Goal: Information Seeking & Learning: Check status

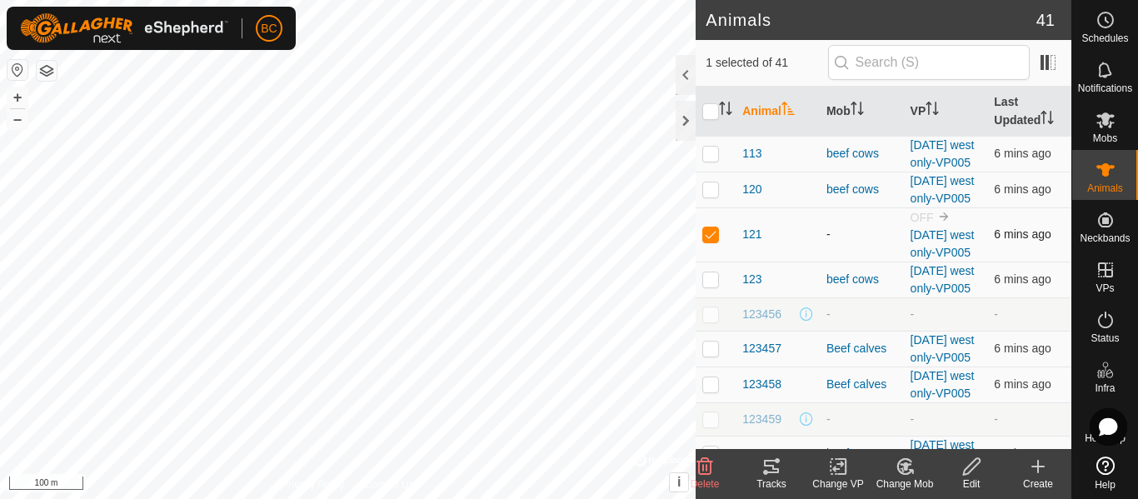
click at [707, 241] on p-checkbox at bounding box center [710, 233] width 17 height 13
checkbox input "false"
click at [714, 109] on input "checkbox" at bounding box center [710, 111] width 17 height 17
checkbox input "true"
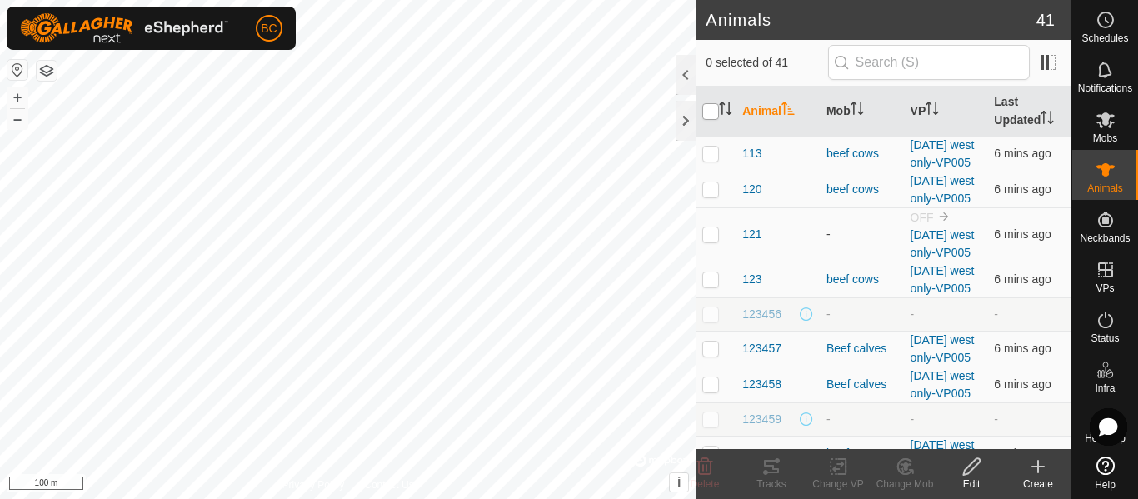
checkbox input "true"
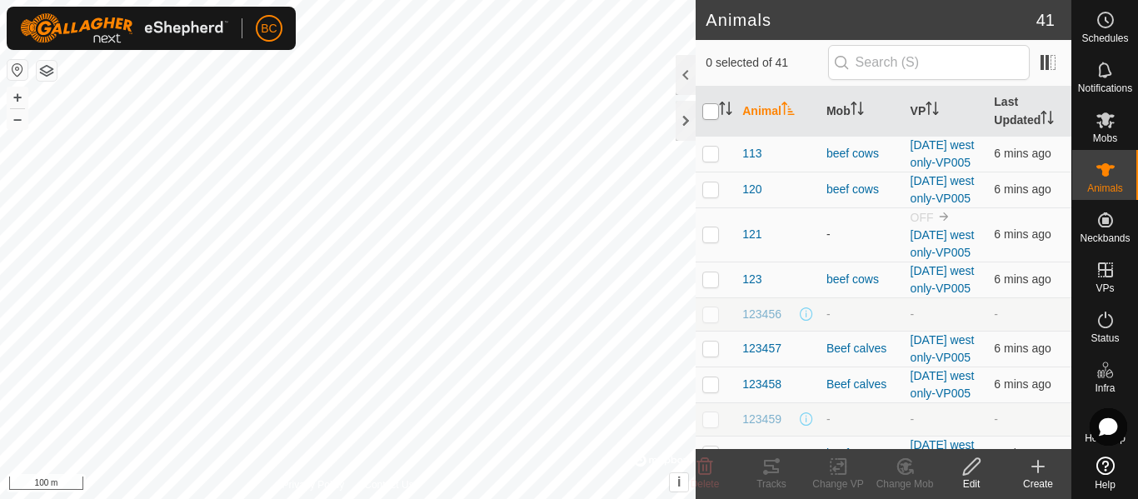
checkbox input "true"
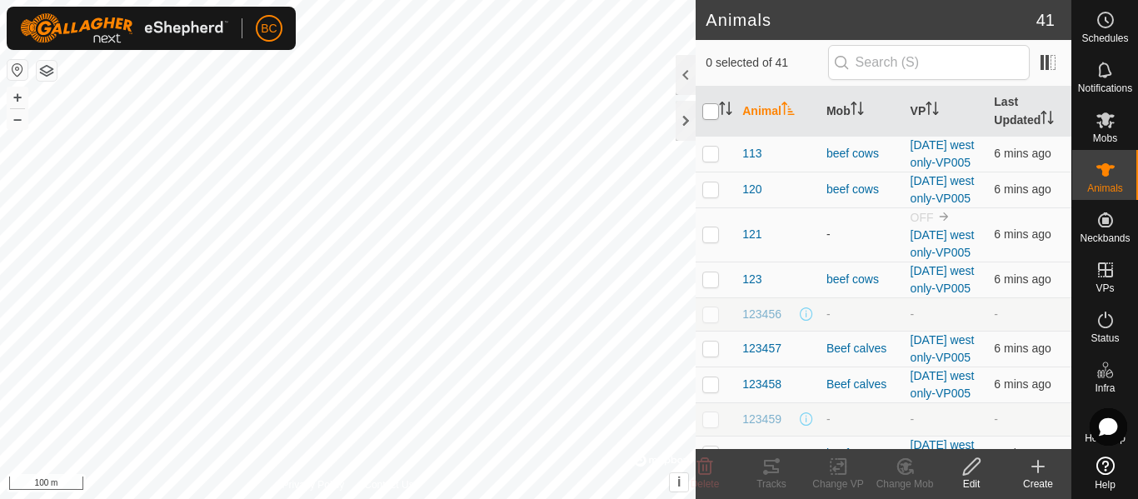
checkbox input "true"
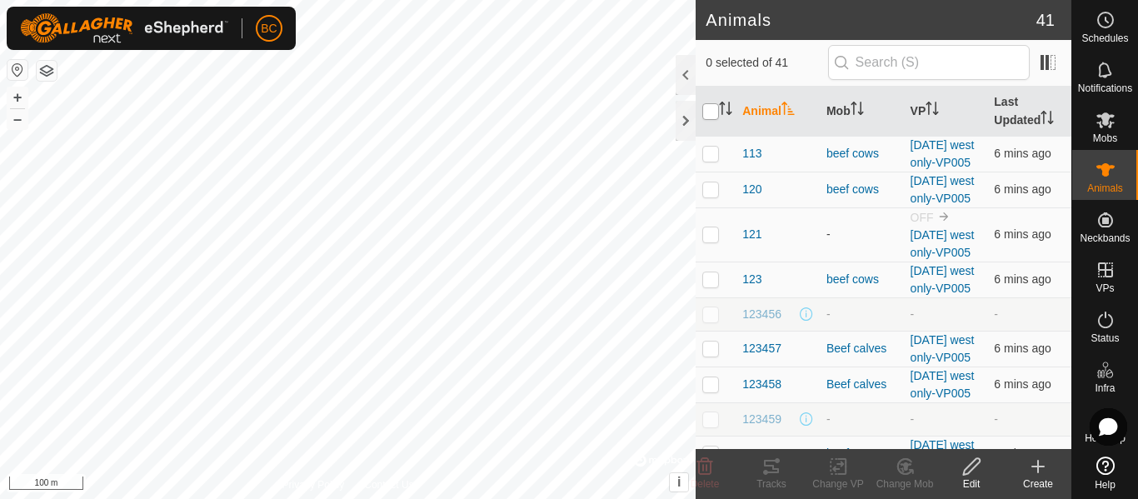
checkbox input "true"
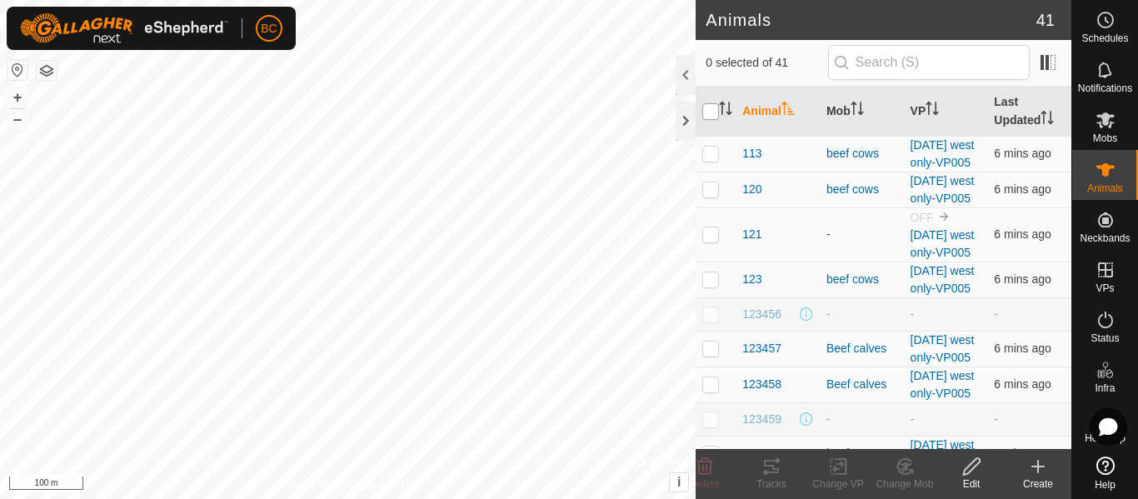
checkbox input "true"
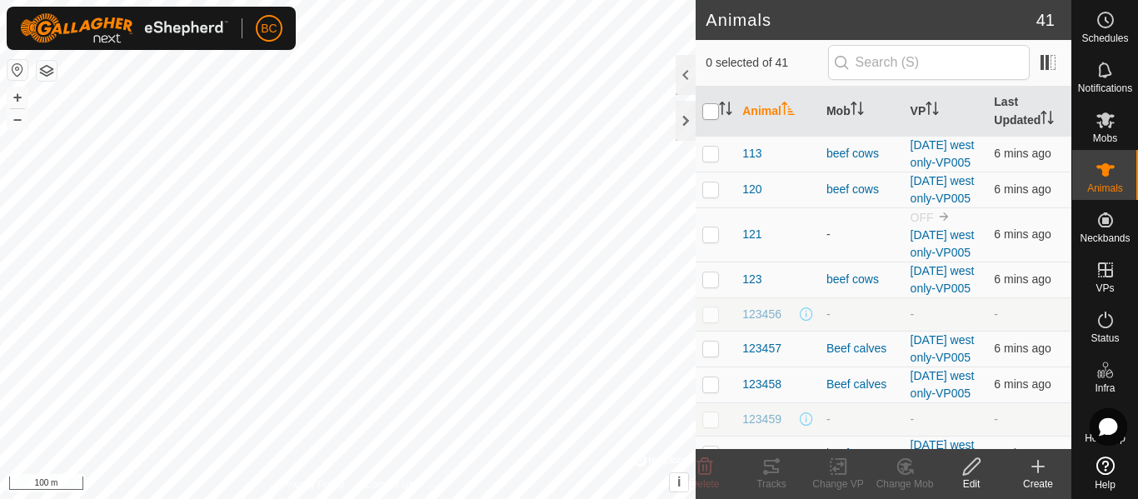
checkbox input "true"
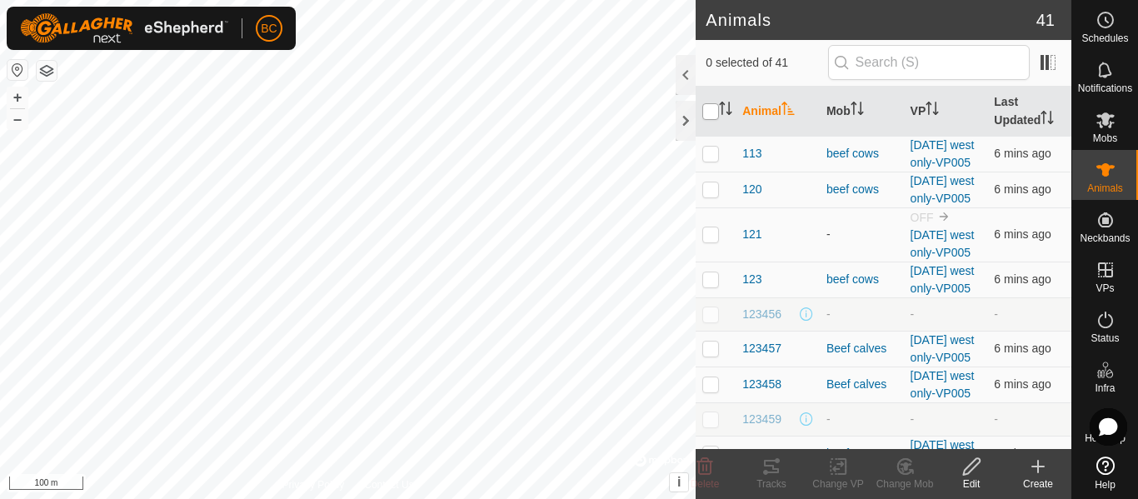
checkbox input "true"
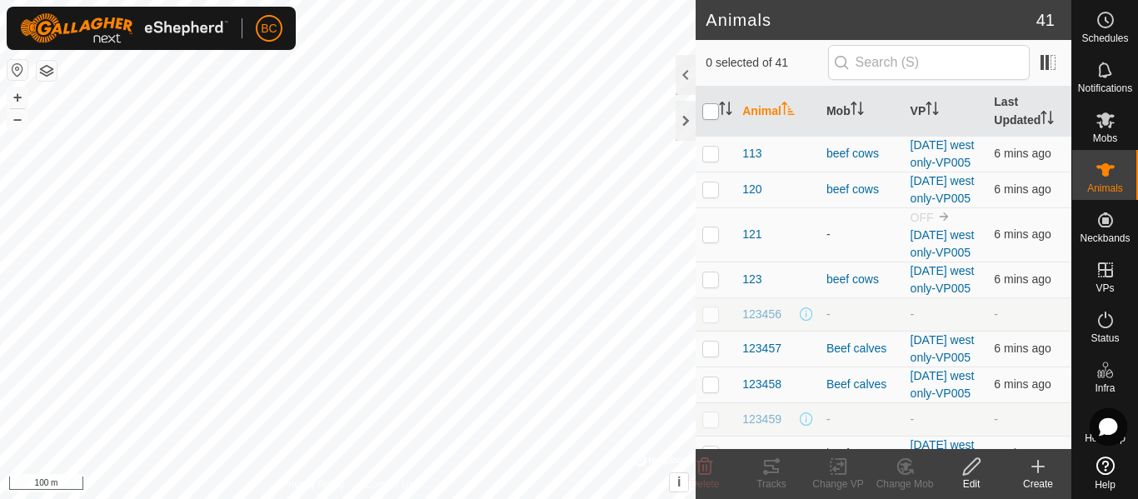
checkbox input "true"
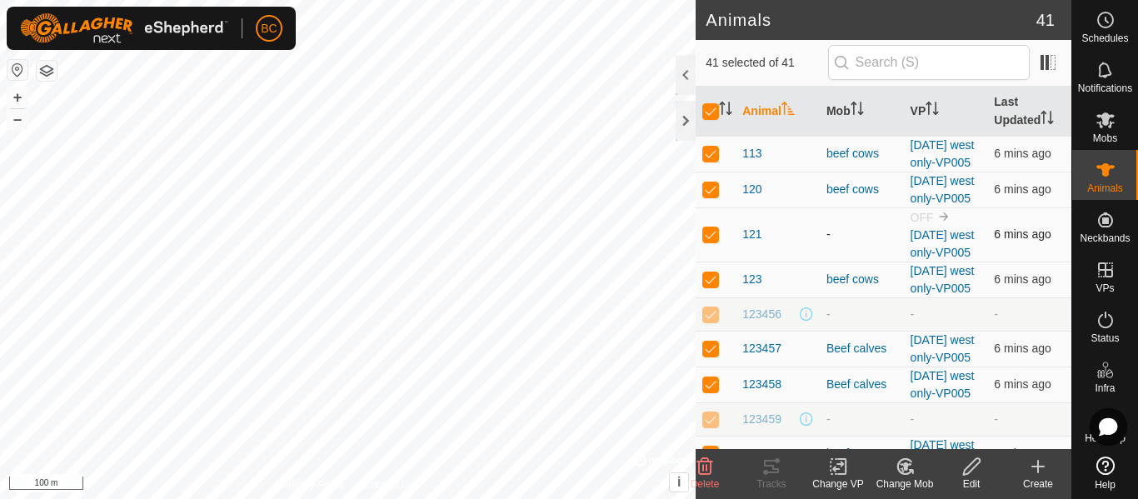
click at [712, 241] on p-checkbox at bounding box center [710, 233] width 17 height 13
checkbox input "false"
click at [711, 115] on input "checkbox" at bounding box center [710, 111] width 17 height 17
checkbox input "true"
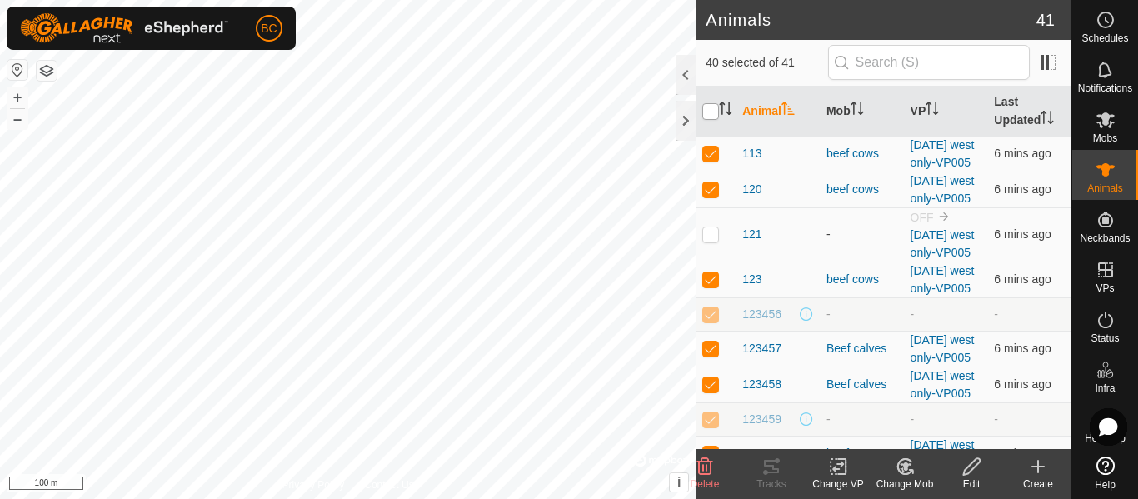
checkbox input "true"
click at [712, 262] on td at bounding box center [716, 234] width 40 height 54
checkbox input "false"
click at [712, 108] on input "checkbox" at bounding box center [710, 111] width 17 height 17
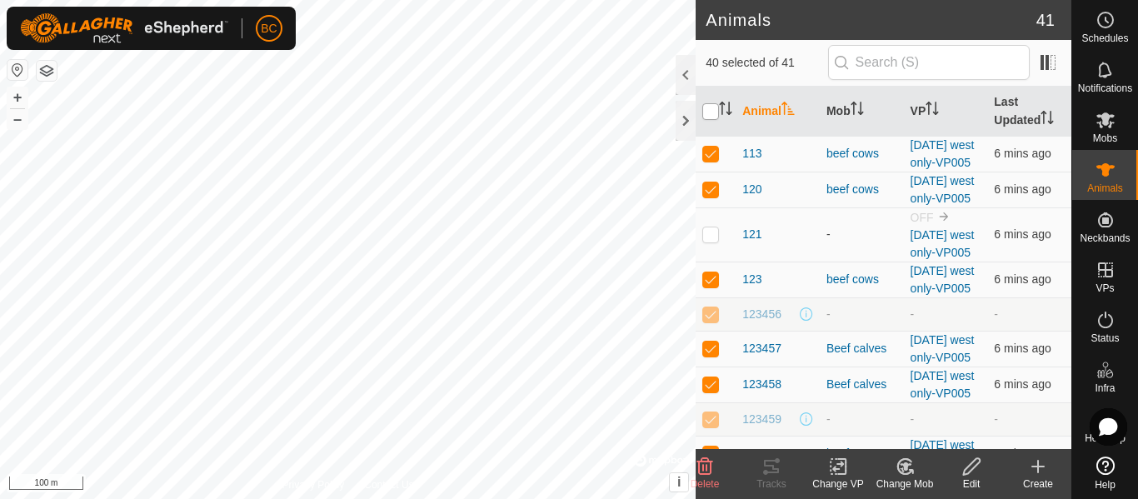
checkbox input "true"
click at [712, 109] on input "checkbox" at bounding box center [710, 111] width 17 height 17
checkbox input "false"
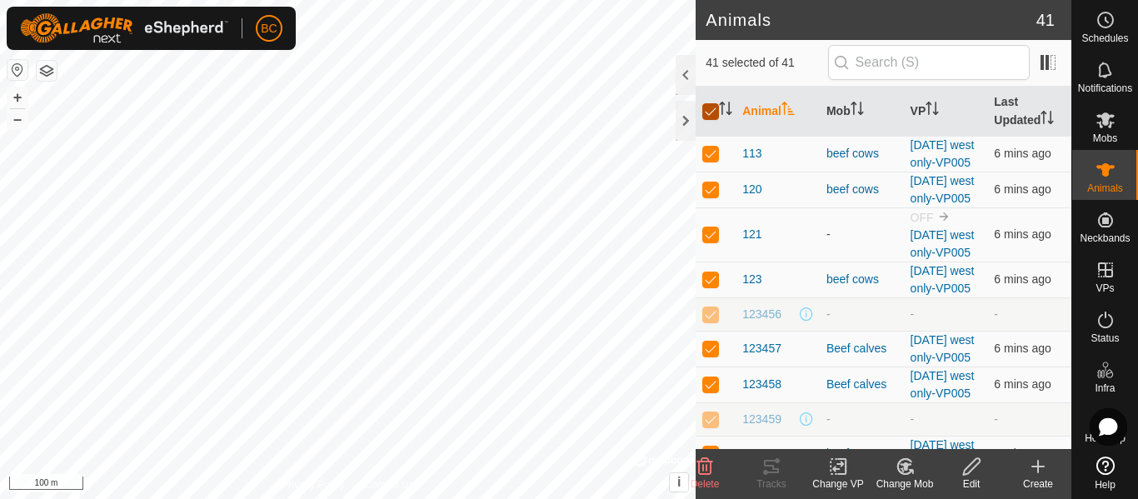
checkbox input "false"
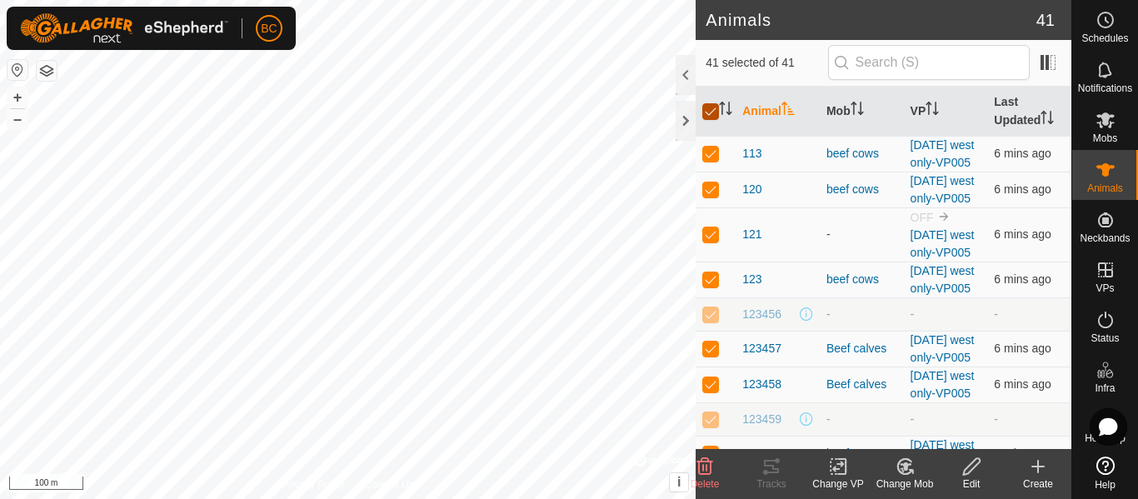
checkbox input "false"
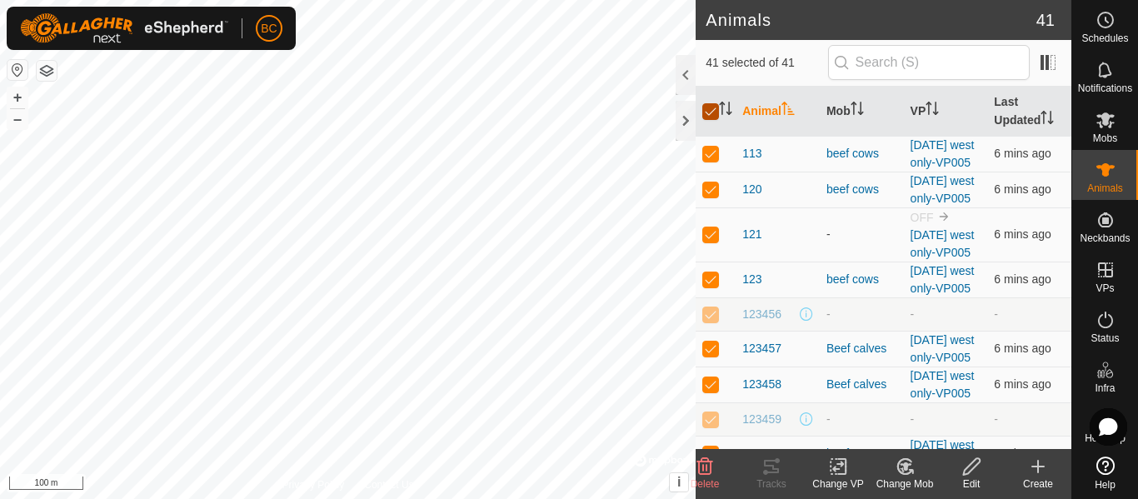
checkbox input "false"
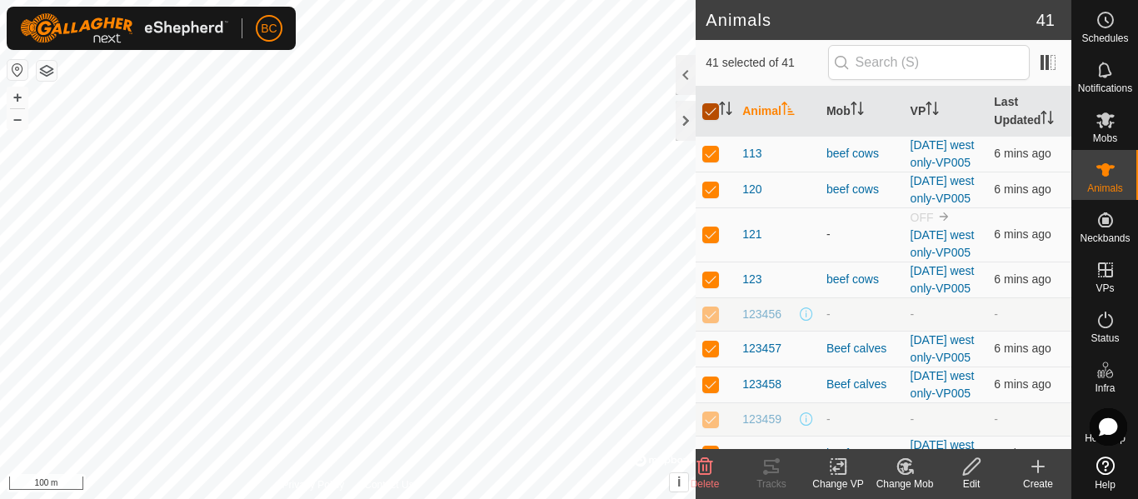
checkbox input "false"
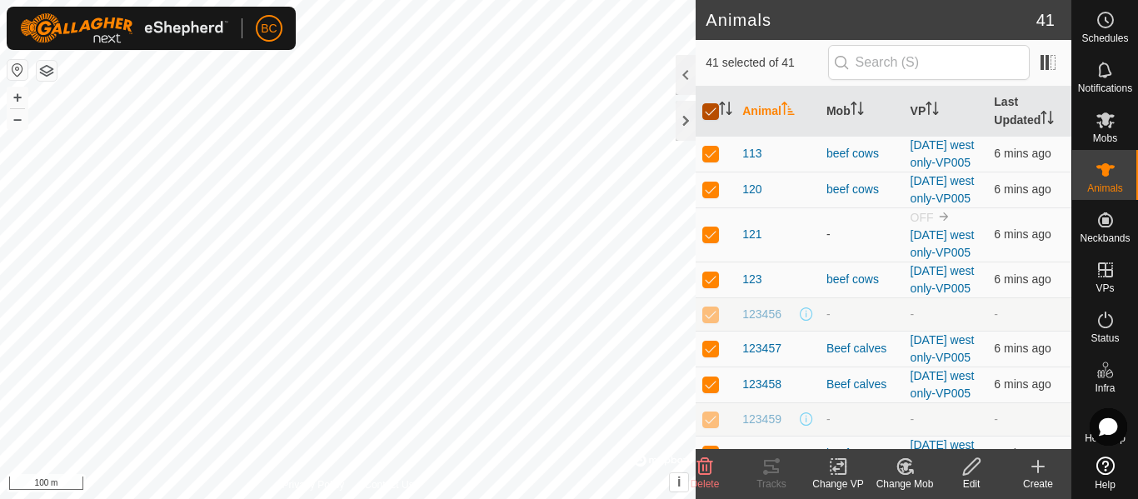
checkbox input "false"
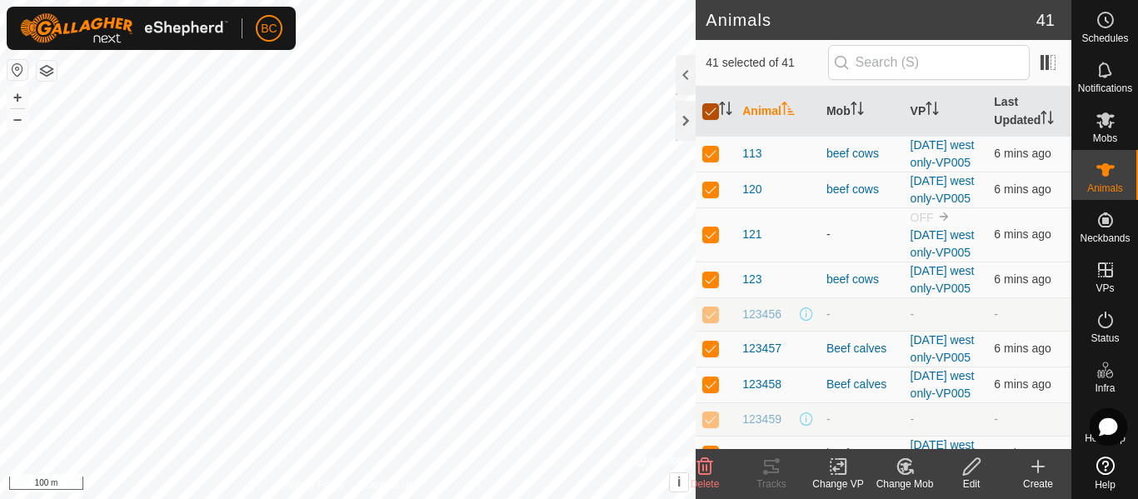
checkbox input "false"
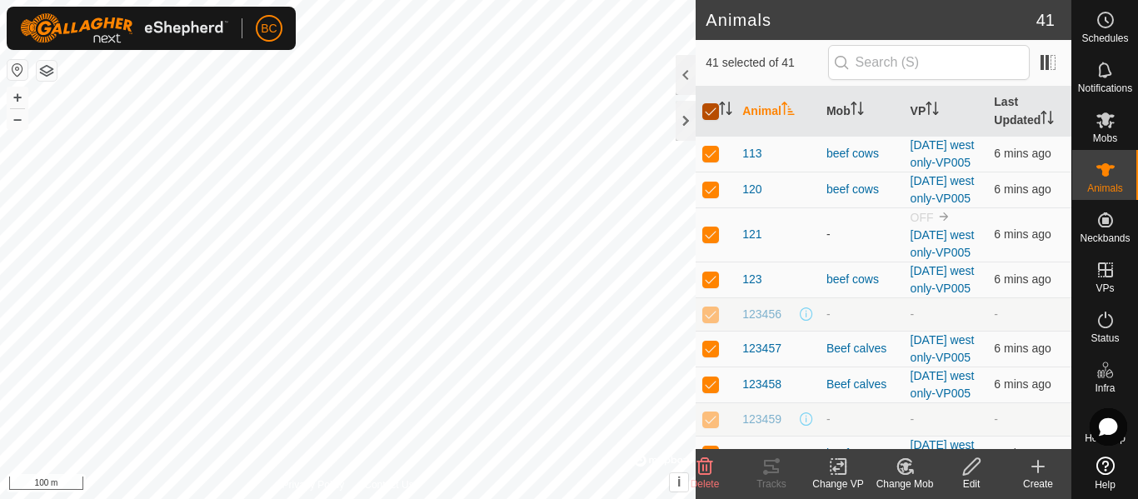
checkbox input "false"
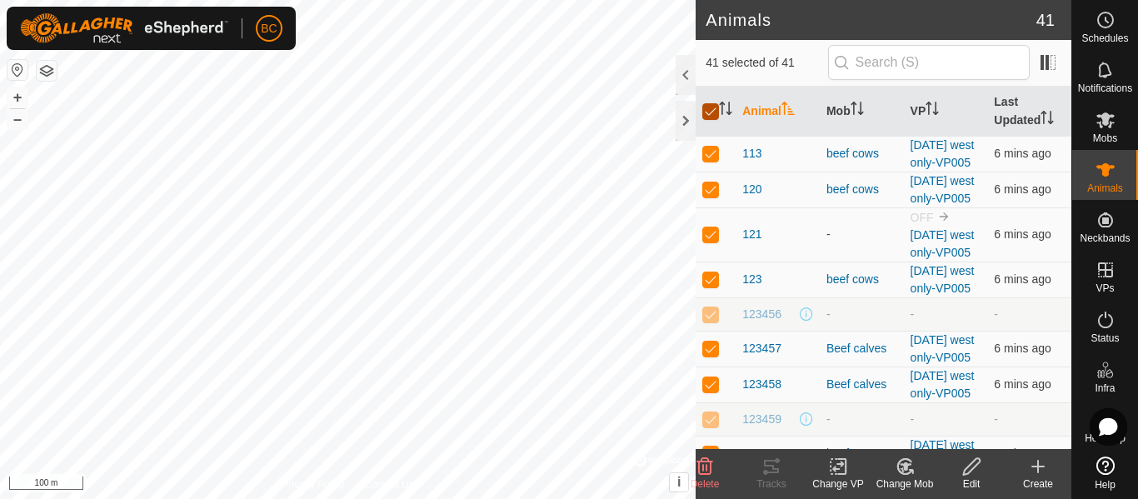
checkbox input "false"
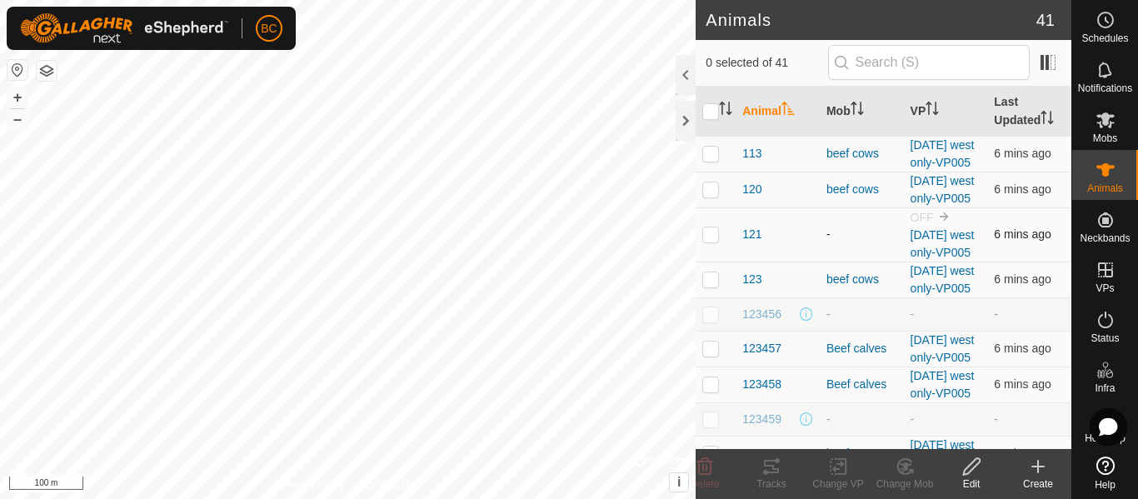
click at [710, 241] on p-checkbox at bounding box center [710, 233] width 17 height 13
checkbox input "true"
click at [772, 472] on icon at bounding box center [771, 466] width 15 height 13
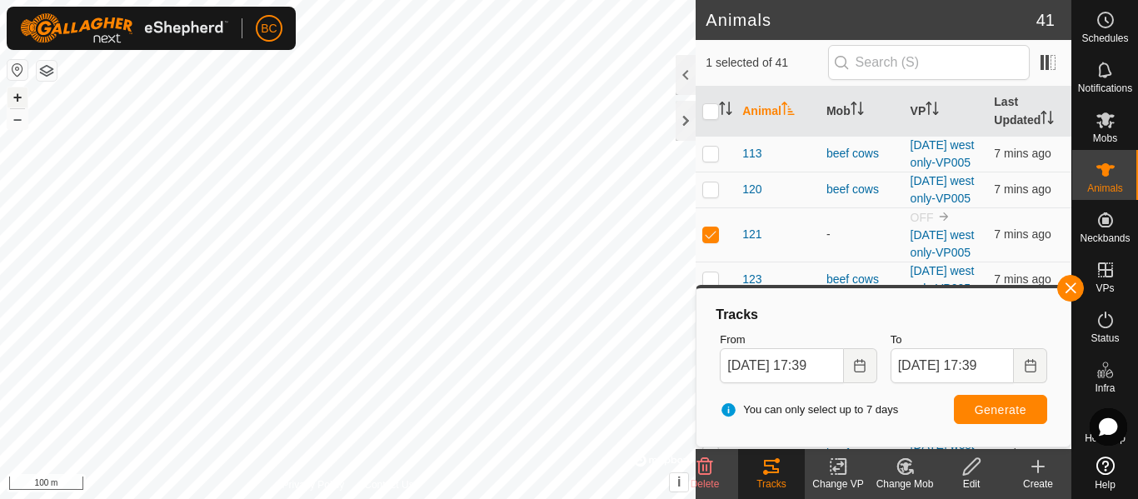
click at [13, 97] on button "+" at bounding box center [17, 97] width 20 height 20
click at [250, 498] on html "BC Schedules Notifications Mobs Animals Neckbands VPs Status Infra Heatmap Help…" at bounding box center [569, 249] width 1138 height 499
click at [244, 498] on html "BC Schedules Notifications Mobs Animals Neckbands VPs Status Infra Heatmap Help…" at bounding box center [569, 249] width 1138 height 499
click at [862, 365] on icon "Choose Date" at bounding box center [859, 365] width 11 height 13
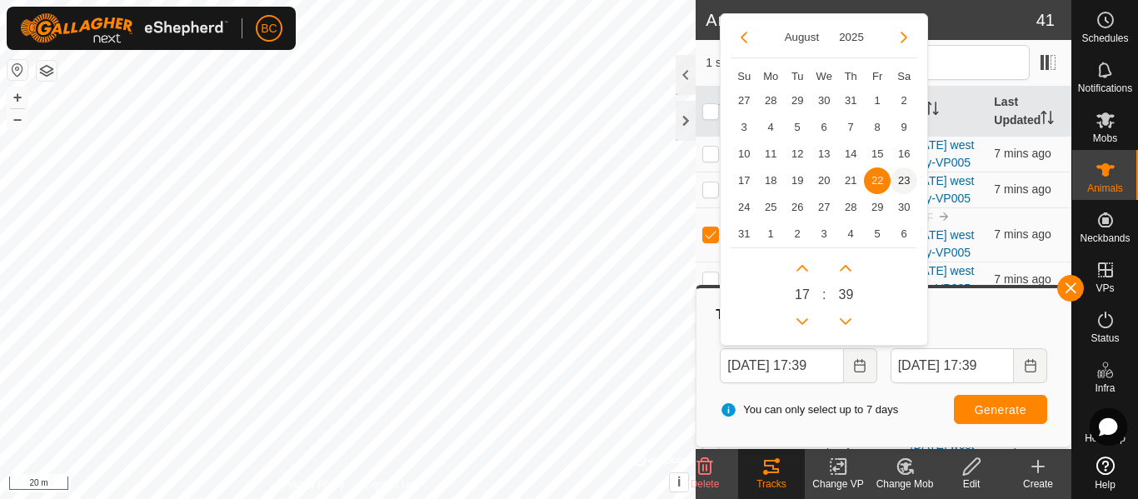
click at [901, 178] on span "23" at bounding box center [904, 180] width 27 height 27
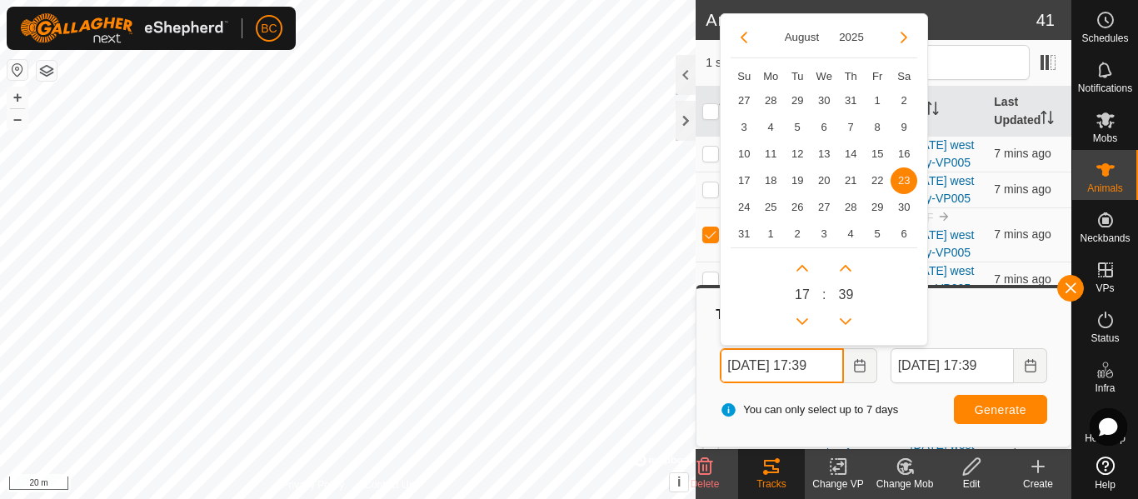
scroll to position [0, 7]
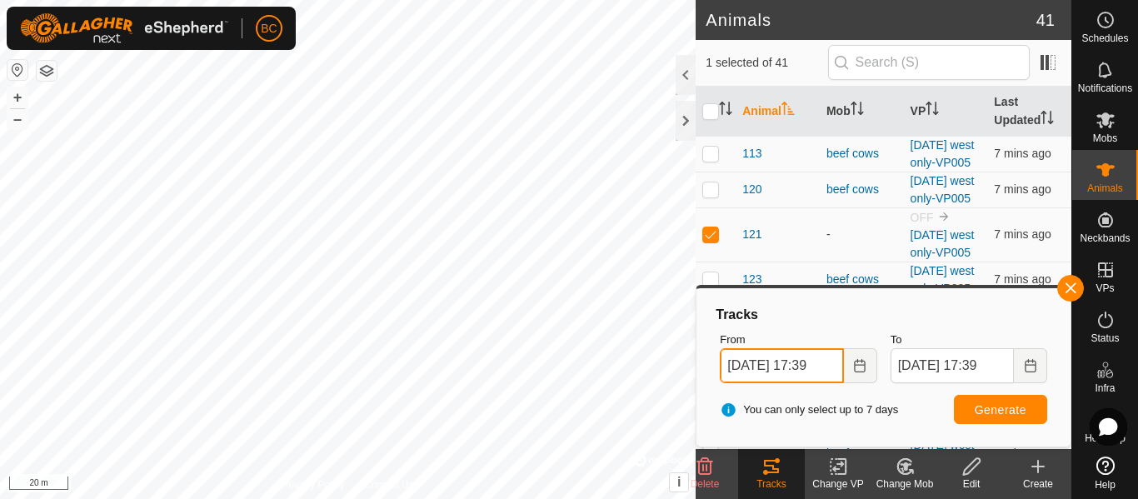
drag, startPoint x: 809, startPoint y: 364, endPoint x: 817, endPoint y: 362, distance: 8.5
click at [817, 362] on input "[DATE] 17:39" at bounding box center [781, 365] width 123 height 35
type input "[DATE] 12:39"
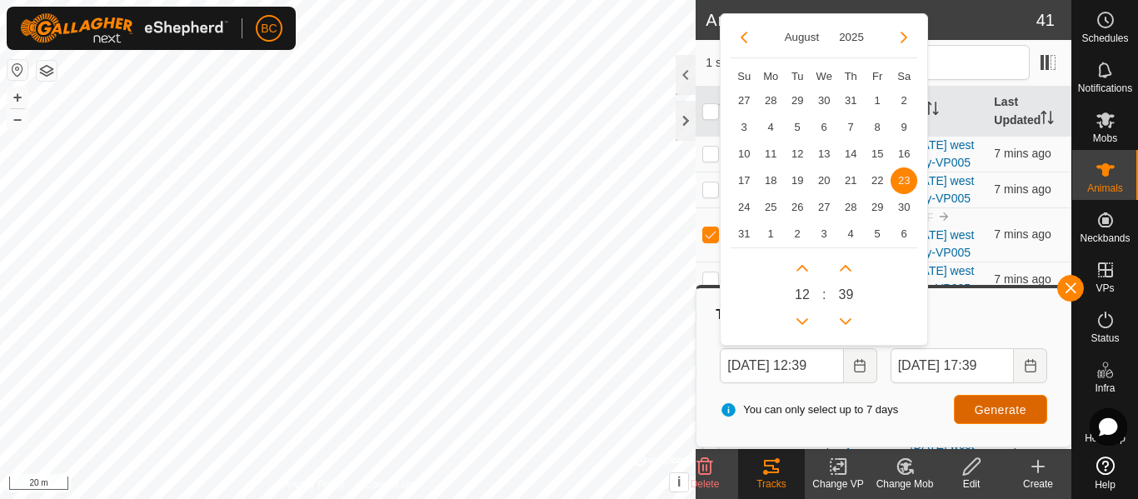
scroll to position [0, 0]
click at [977, 411] on span "Generate" at bounding box center [1001, 409] width 52 height 13
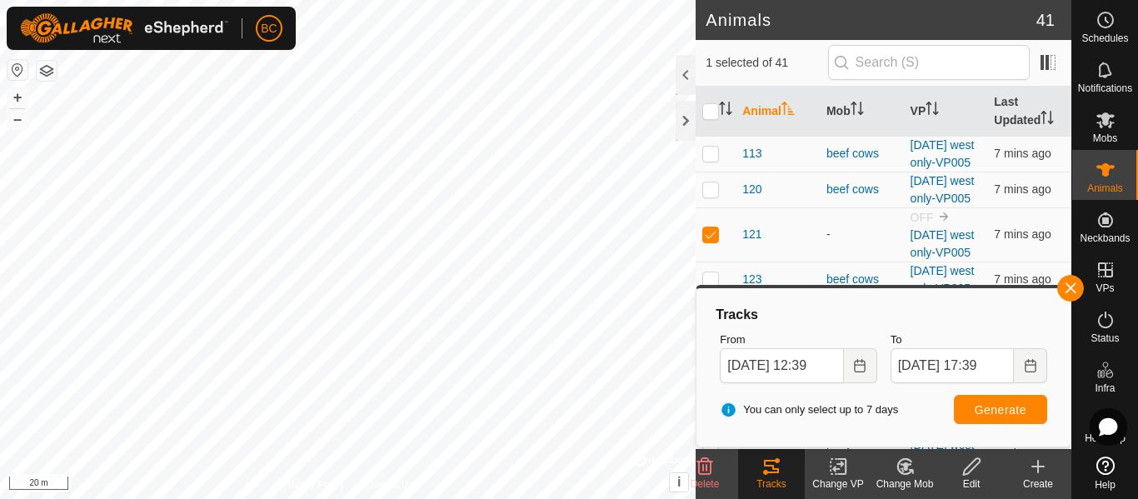
drag, startPoint x: 1070, startPoint y: 286, endPoint x: 1064, endPoint y: 275, distance: 12.3
click at [1068, 280] on button "button" at bounding box center [1070, 288] width 27 height 27
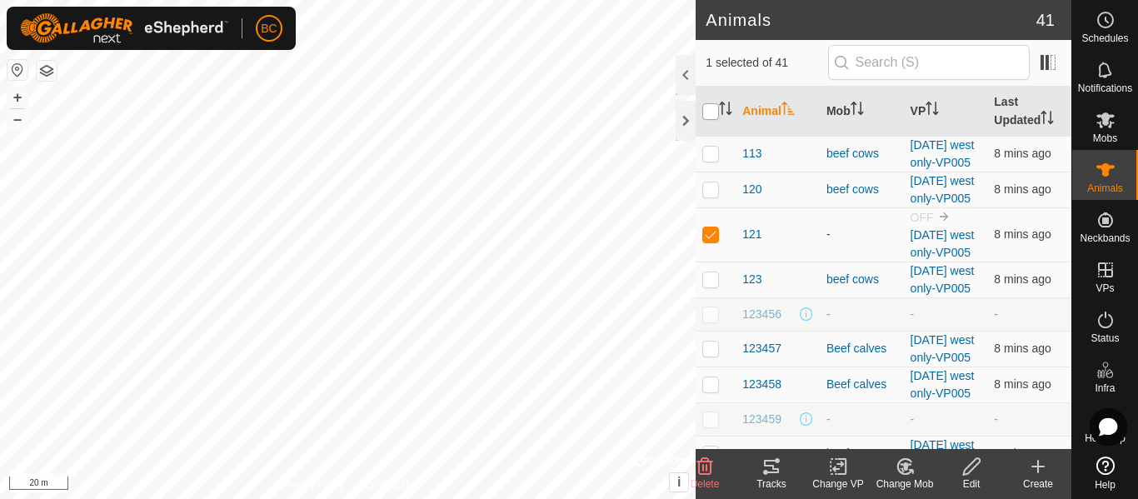
click at [707, 117] on input "checkbox" at bounding box center [710, 111] width 17 height 17
checkbox input "true"
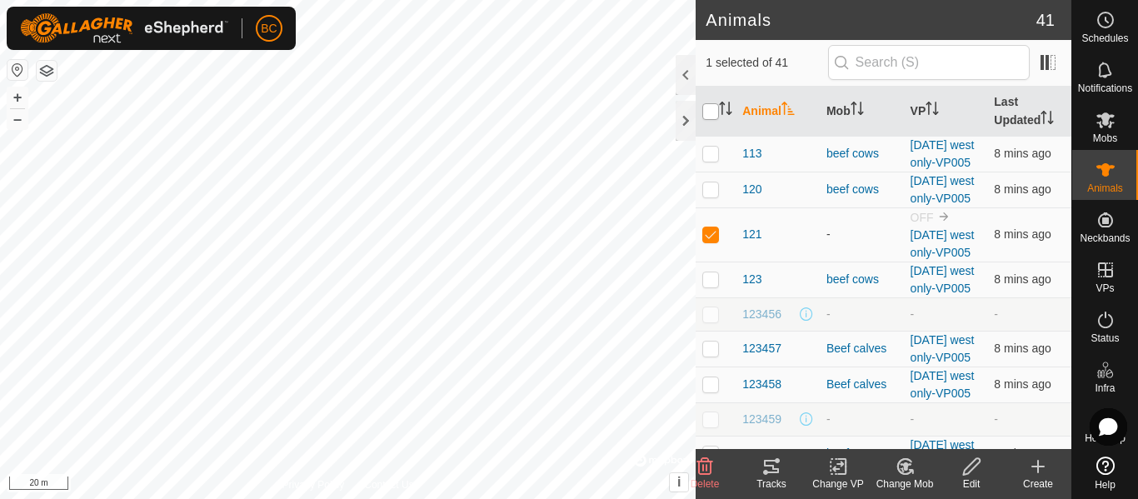
checkbox input "true"
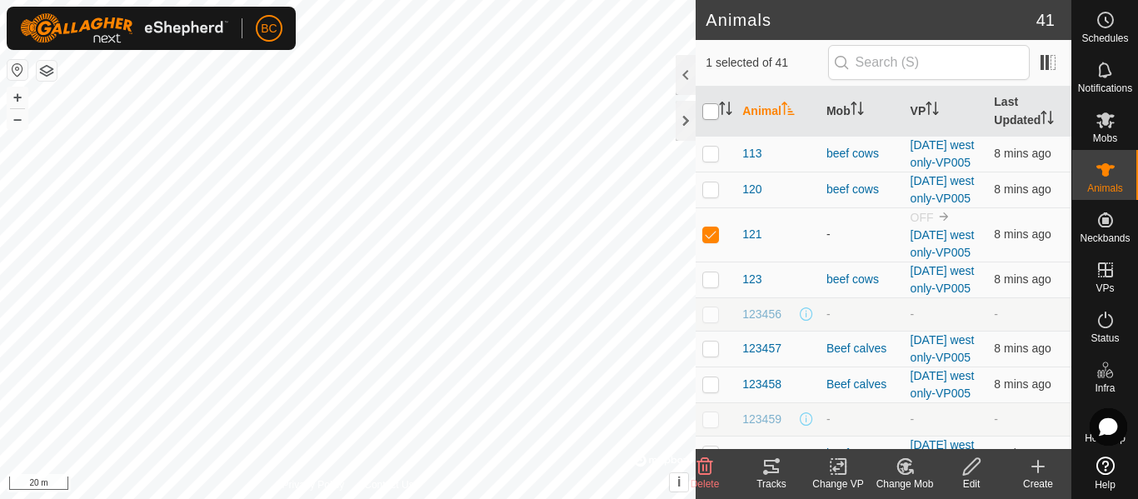
checkbox input "true"
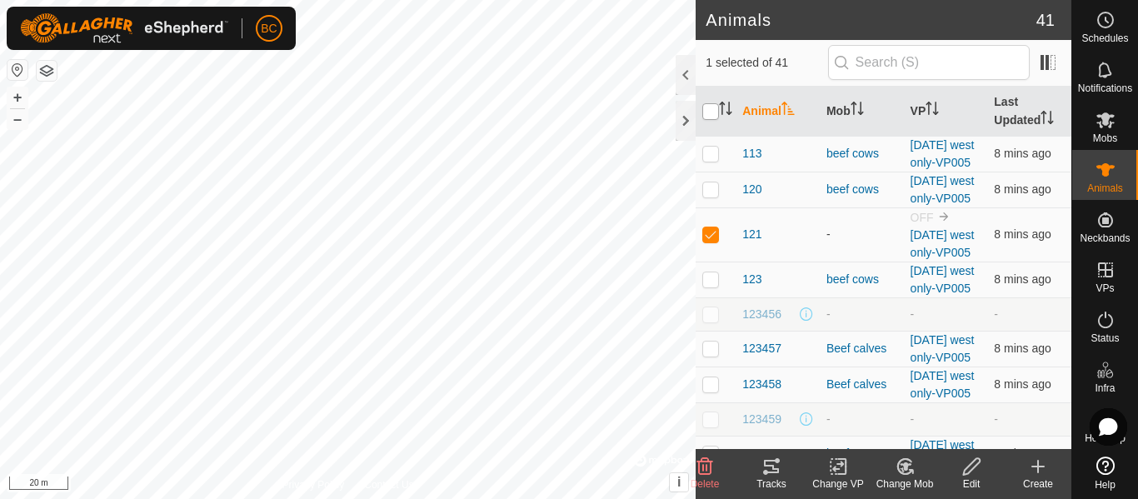
checkbox input "true"
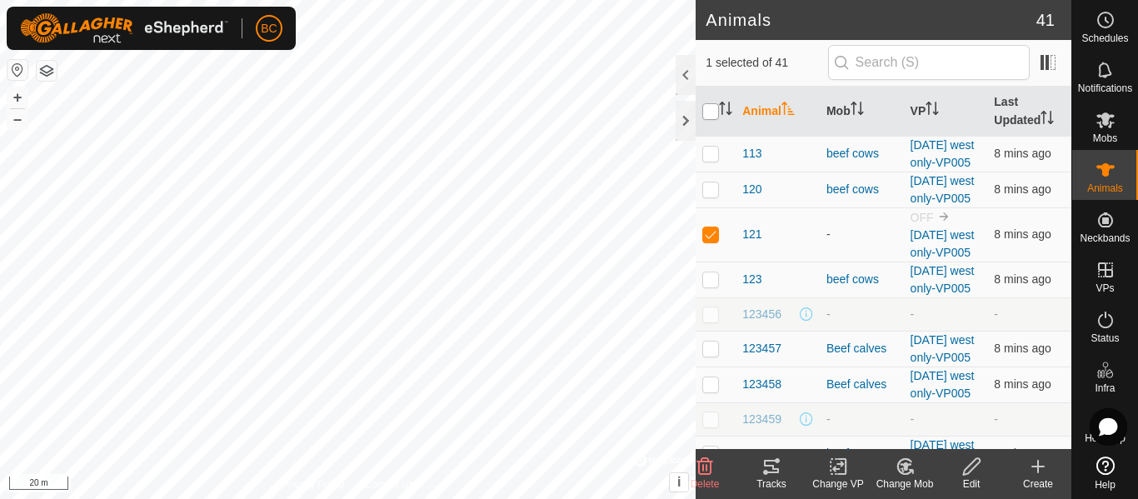
checkbox input "true"
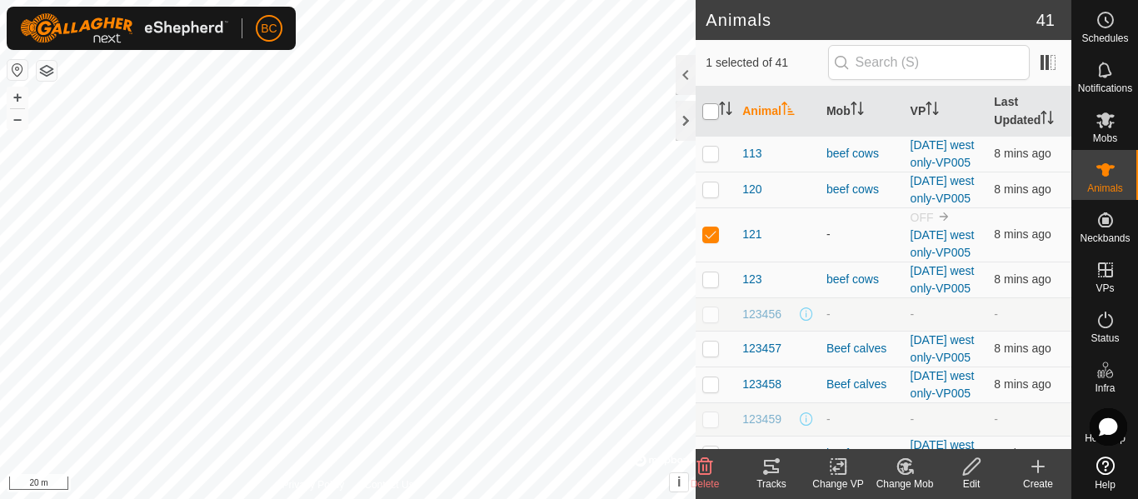
checkbox input "true"
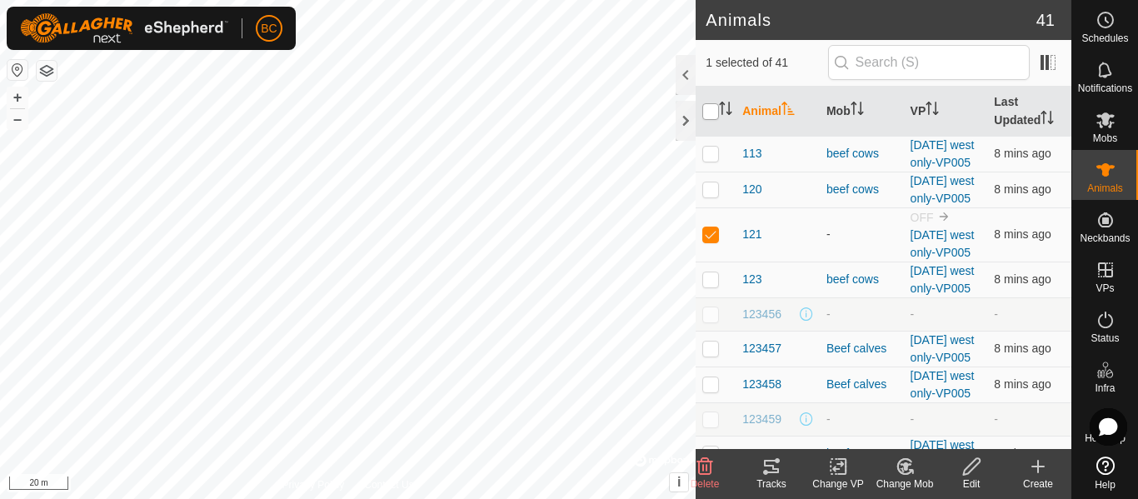
checkbox input "true"
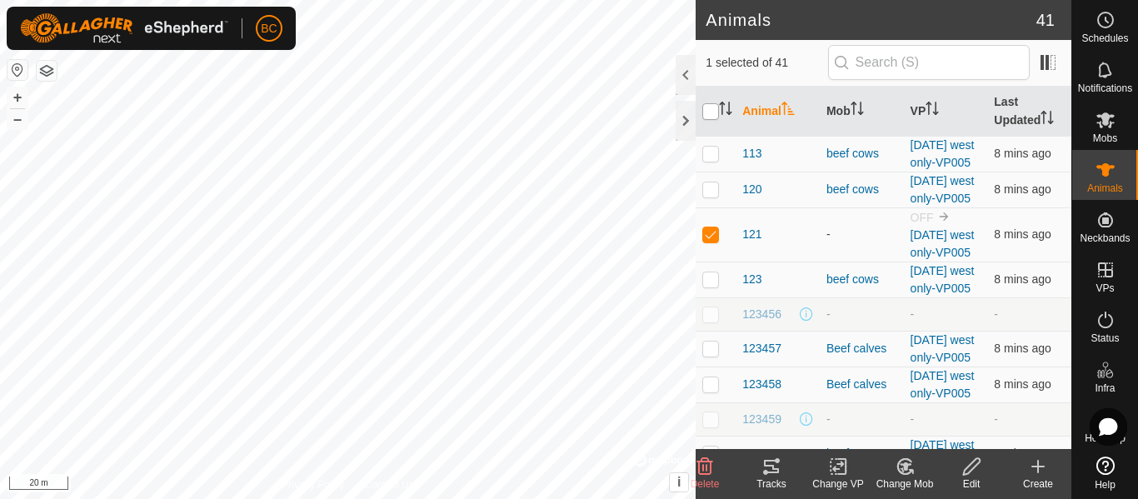
checkbox input "true"
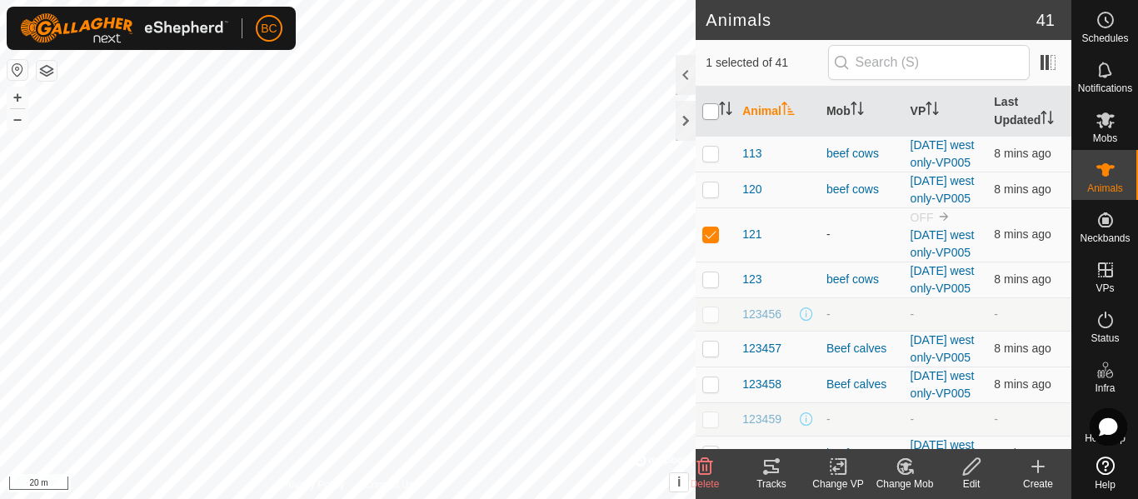
checkbox input "true"
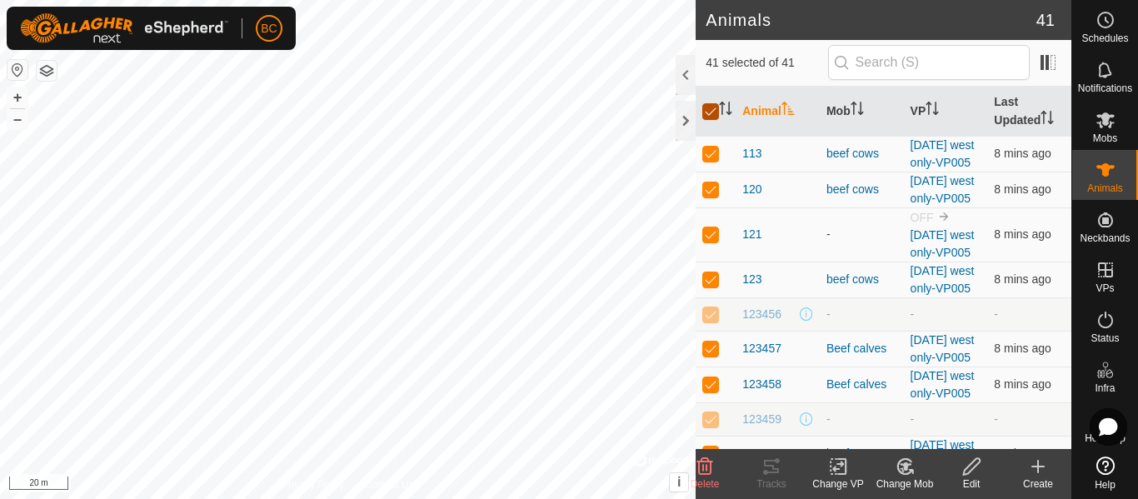
click at [708, 117] on input "checkbox" at bounding box center [710, 111] width 17 height 17
checkbox input "false"
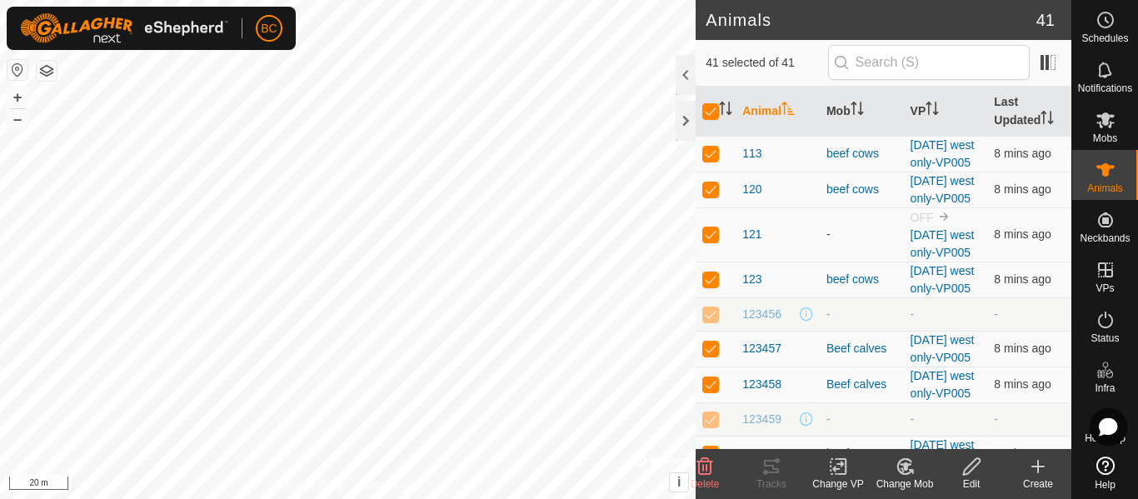
checkbox input "false"
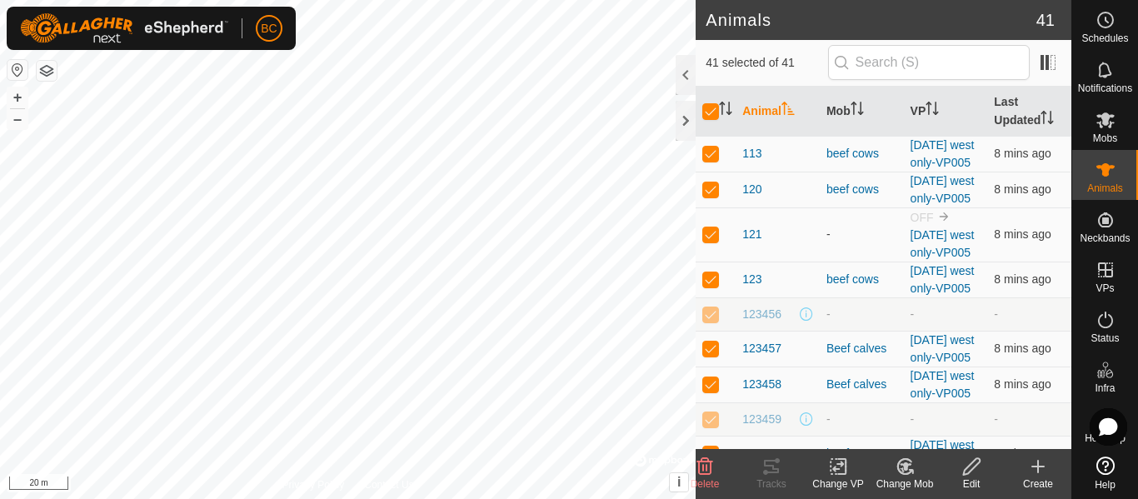
checkbox input "false"
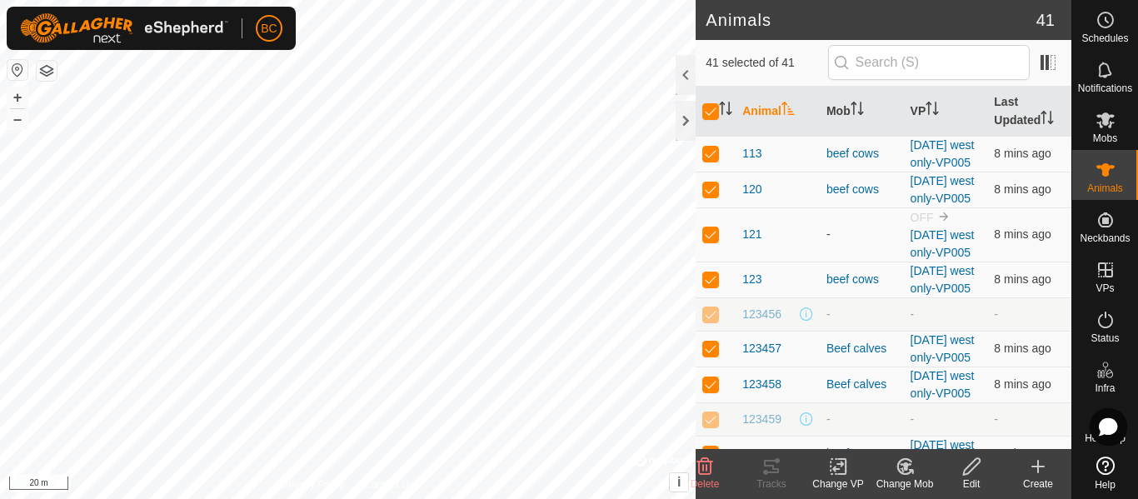
checkbox input "false"
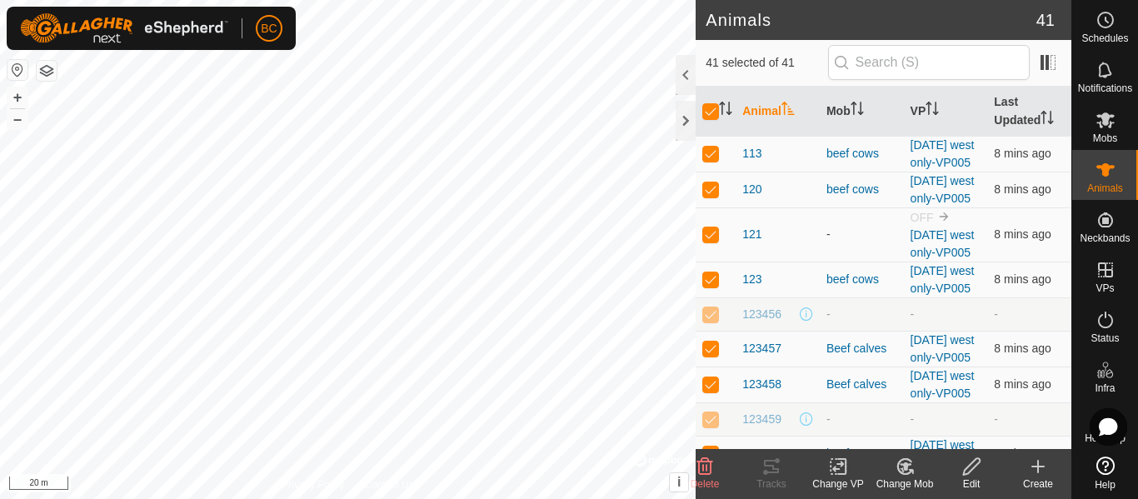
checkbox input "false"
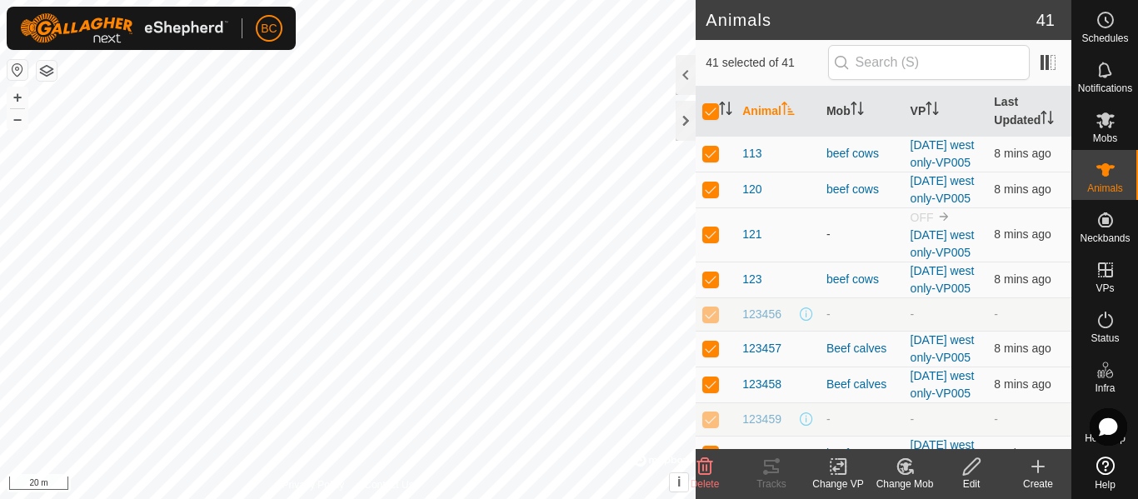
checkbox input "false"
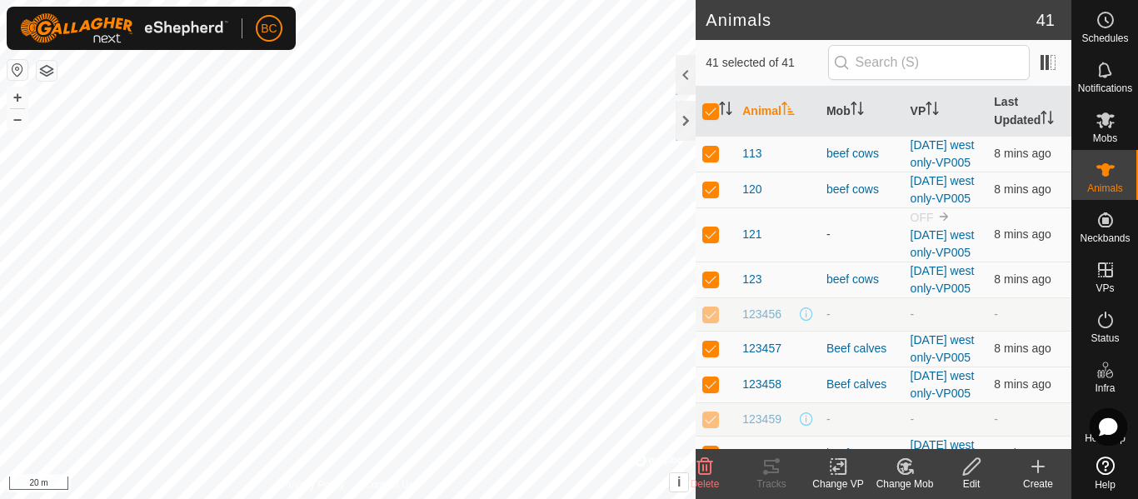
checkbox input "false"
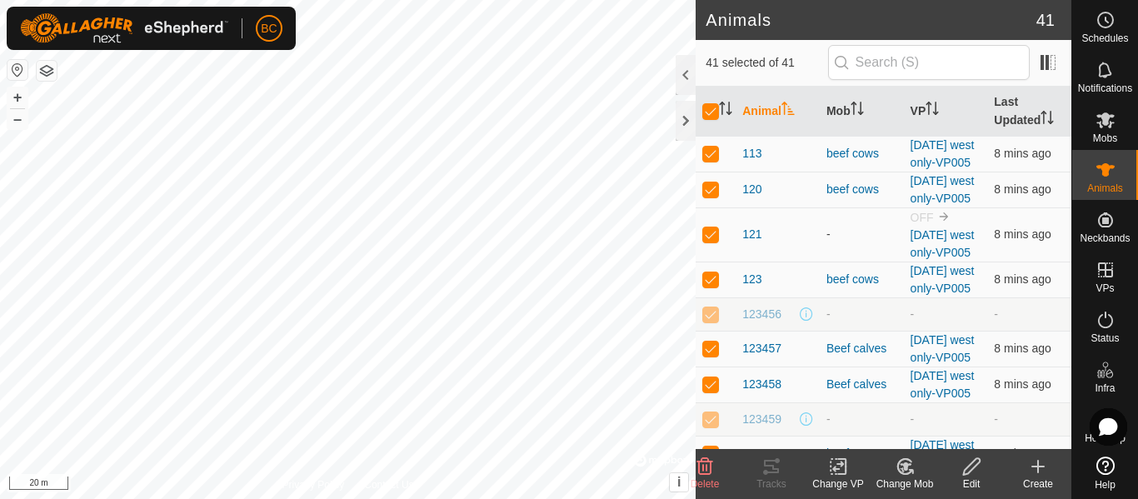
checkbox input "false"
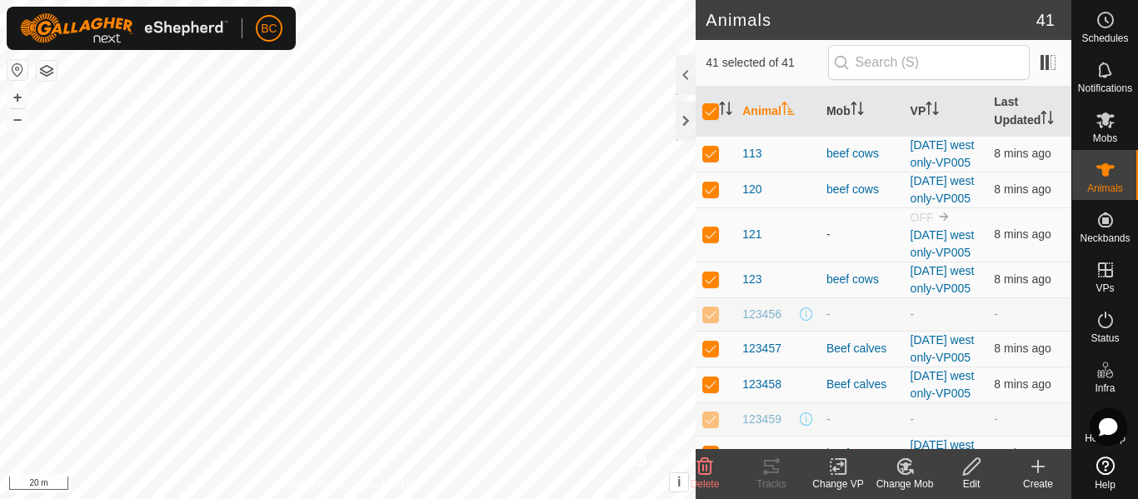
checkbox input "false"
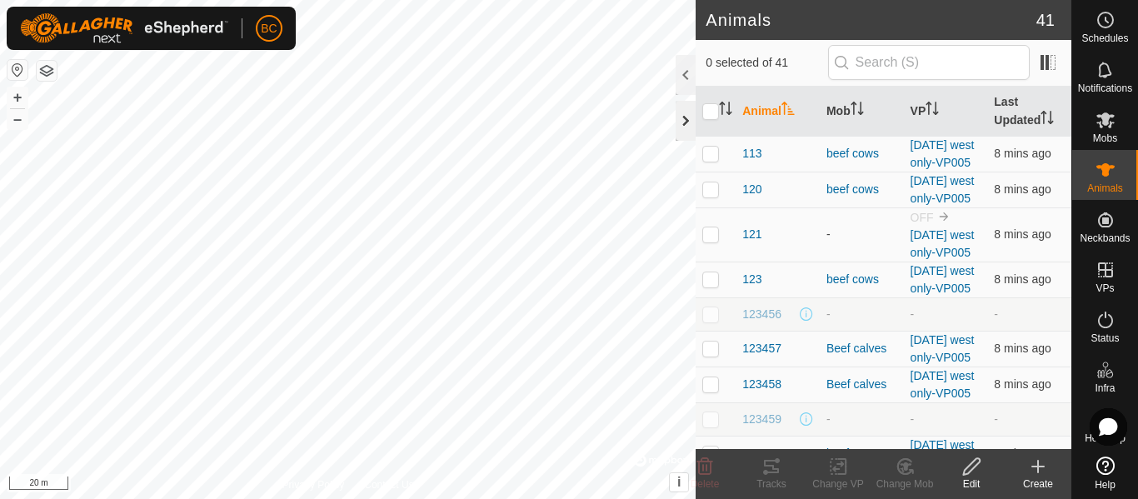
click at [688, 132] on div at bounding box center [686, 121] width 20 height 40
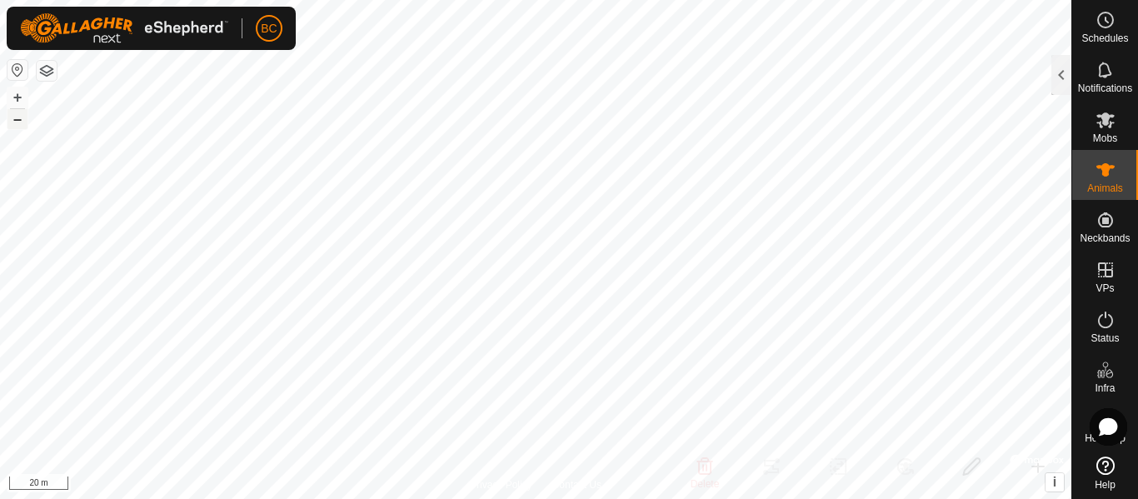
click at [19, 121] on button "–" at bounding box center [17, 119] width 20 height 20
